Goal: Entertainment & Leisure: Consume media (video, audio)

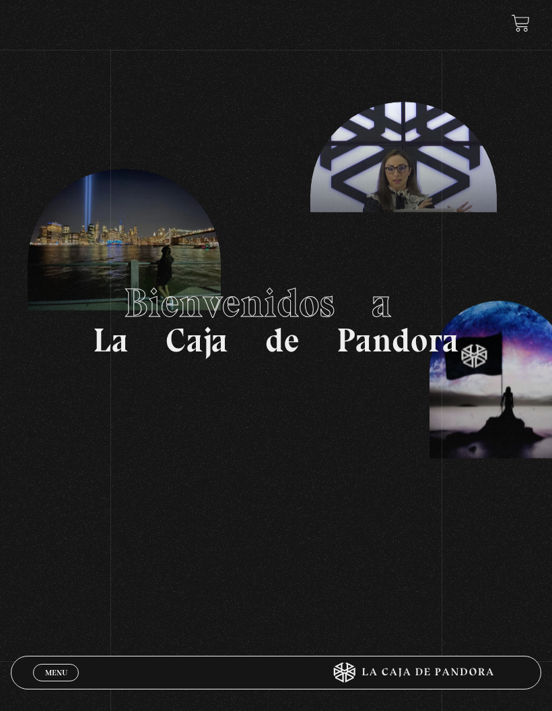
click at [46, 672] on span "Menu" at bounding box center [56, 672] width 22 height 8
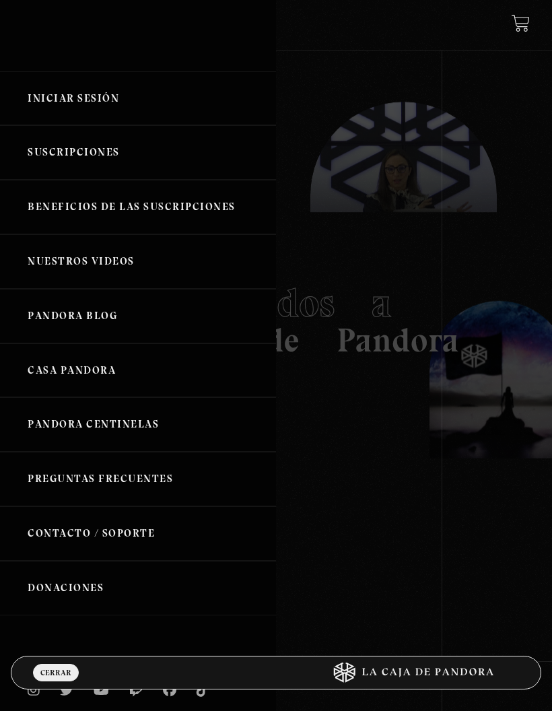
click at [55, 91] on link "Iniciar Sesión" at bounding box center [138, 98] width 276 height 55
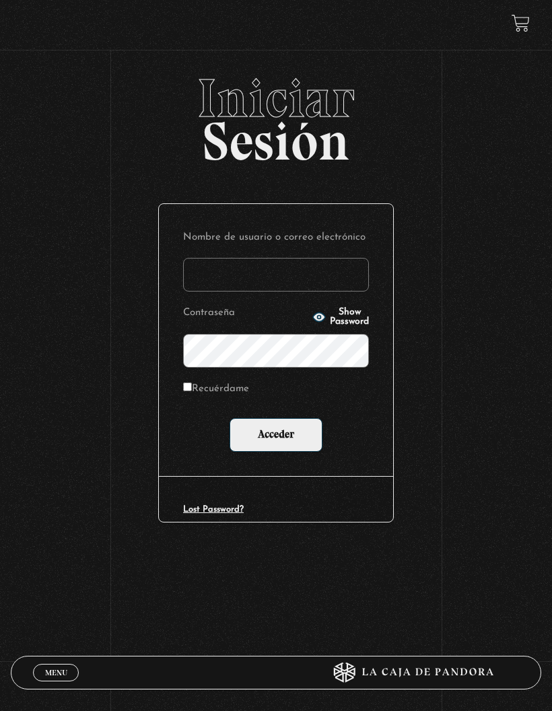
type input "[EMAIL_ADDRESS][DOMAIN_NAME]"
click at [295, 434] on input "Acceder" at bounding box center [275, 435] width 93 height 34
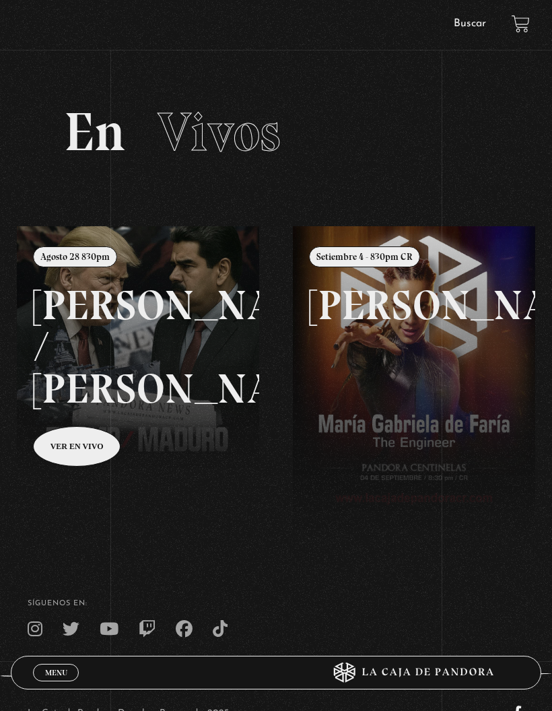
click at [53, 671] on span "Menu" at bounding box center [56, 672] width 22 height 8
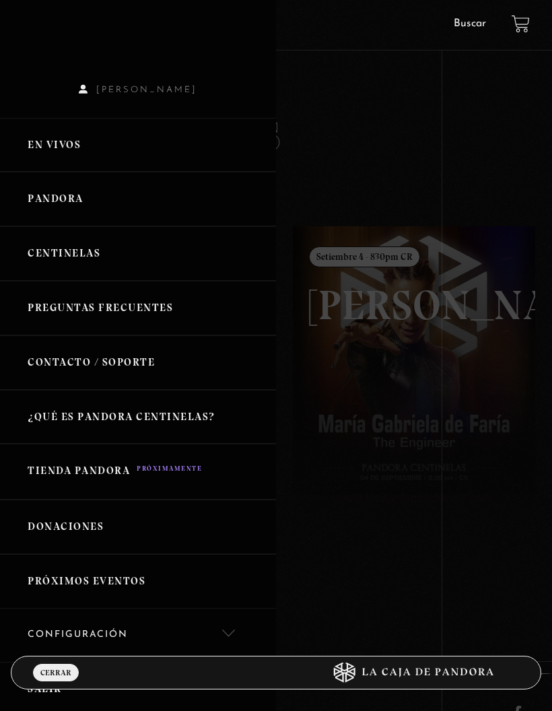
click at [52, 203] on link "Pandora" at bounding box center [138, 199] width 276 height 55
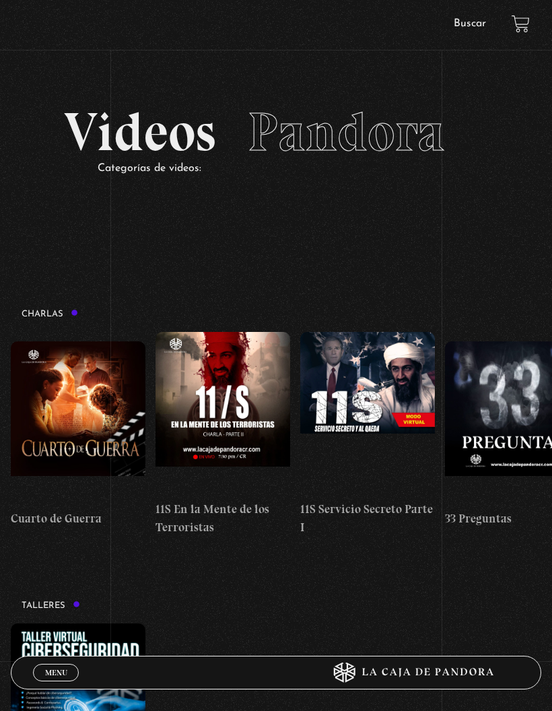
click at [61, 672] on span "Menu" at bounding box center [56, 672] width 22 height 8
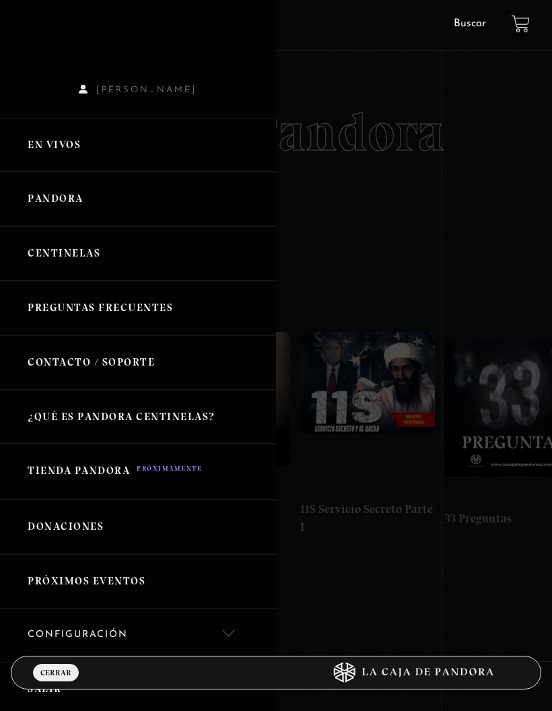
click at [56, 263] on link "Centinelas" at bounding box center [138, 253] width 276 height 55
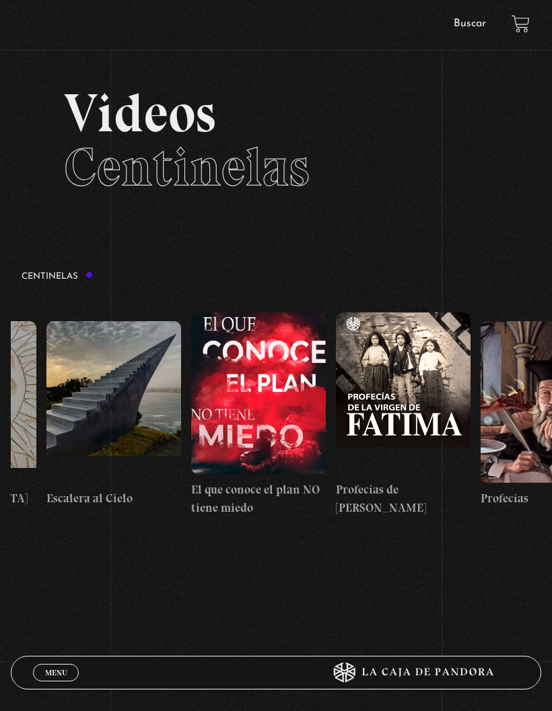
scroll to position [0, 11384]
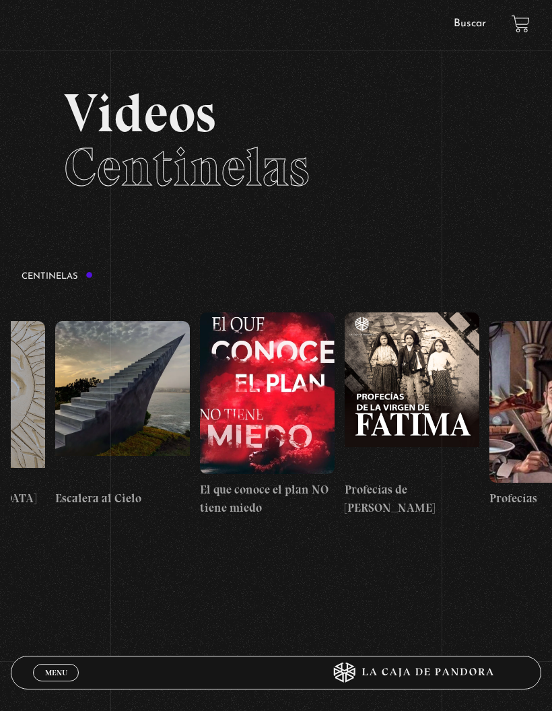
click at [295, 422] on figure at bounding box center [267, 392] width 135 height 161
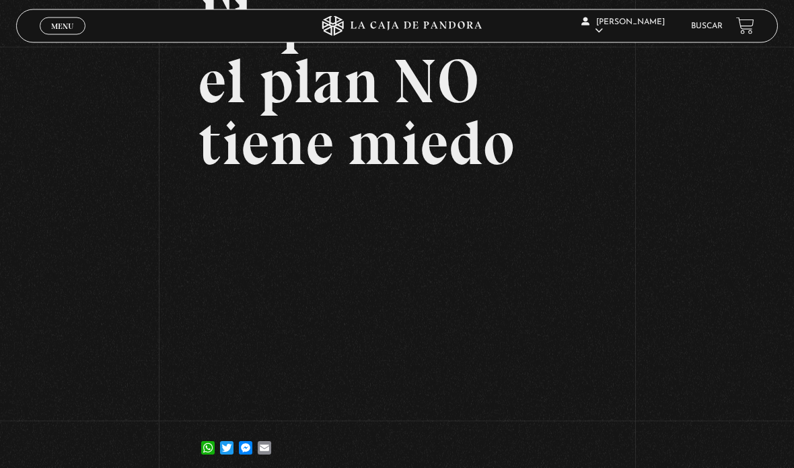
scroll to position [141, 0]
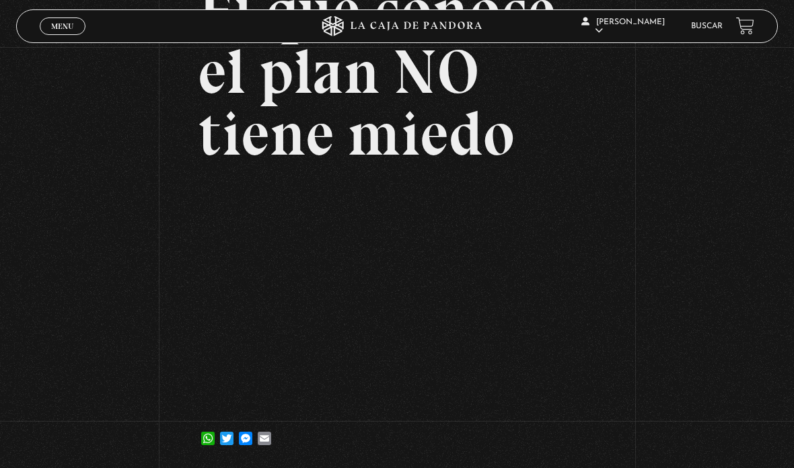
click at [551, 441] on div "WhatsApp Twitter Messenger Email" at bounding box center [396, 432] width 396 height 27
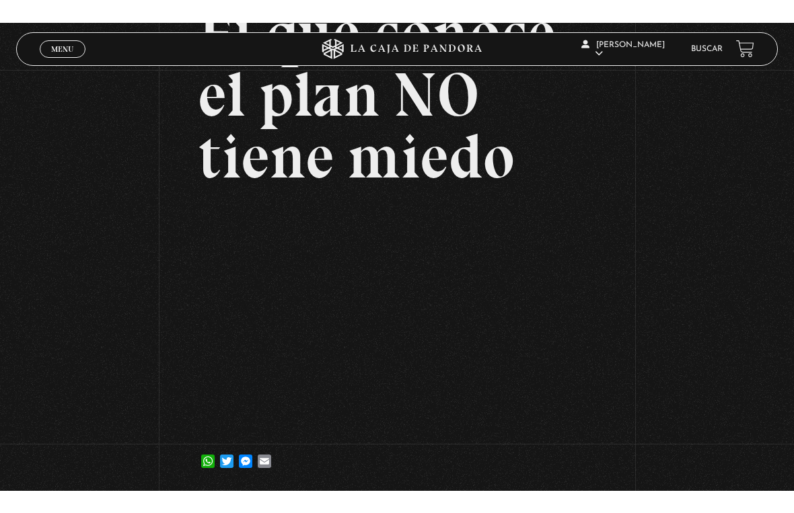
scroll to position [16, 0]
